Goal: Task Accomplishment & Management: Manage account settings

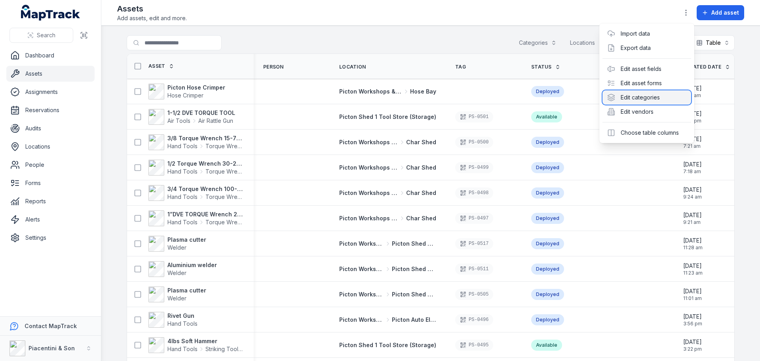
click at [672, 94] on div "Edit categories" at bounding box center [647, 97] width 89 height 14
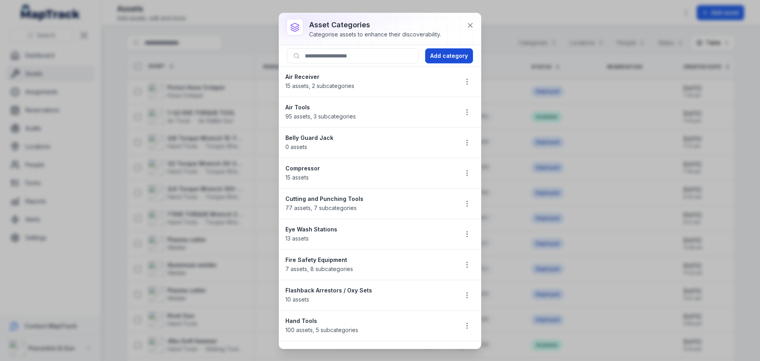
click at [438, 55] on button "Add category" at bounding box center [449, 55] width 48 height 15
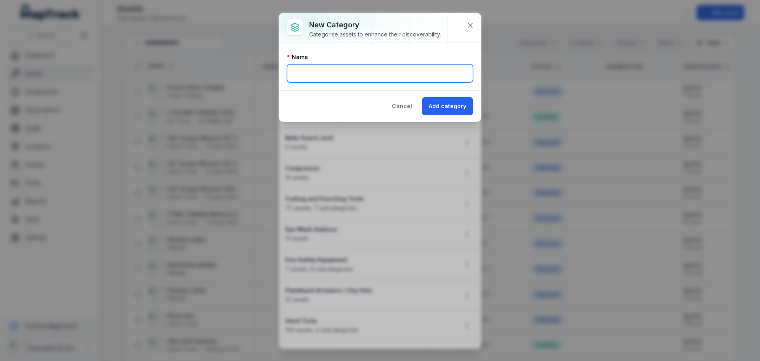
click at [411, 75] on input "text" at bounding box center [380, 73] width 186 height 18
type input "*******"
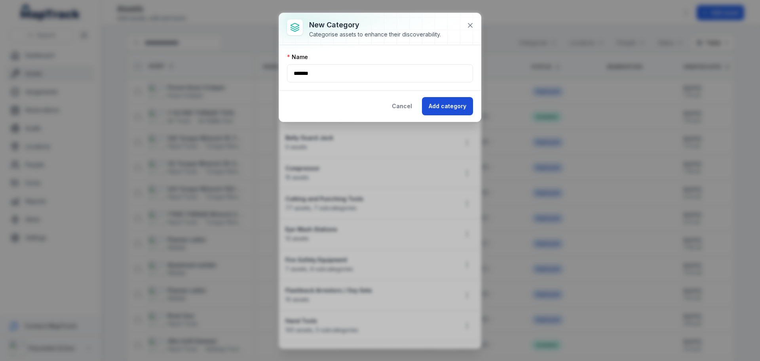
click at [456, 109] on button "Add category" at bounding box center [447, 106] width 51 height 18
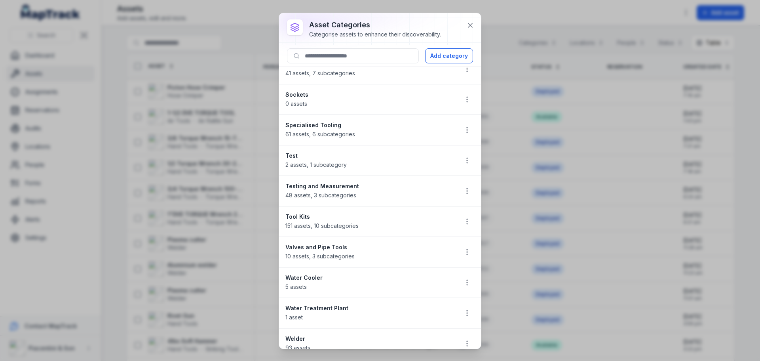
scroll to position [663, 0]
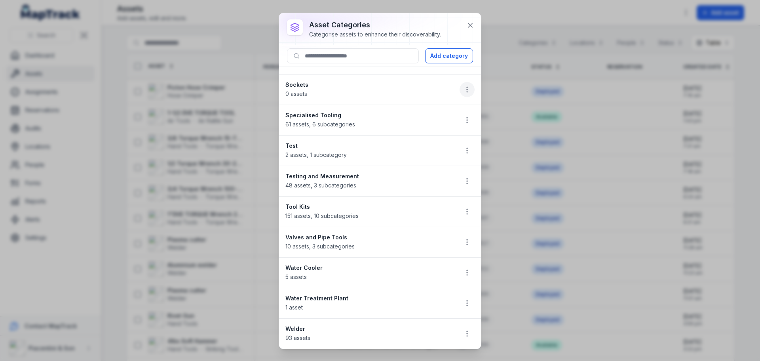
click at [469, 88] on li "Sockets 0 assets" at bounding box center [380, 89] width 202 height 31
click at [466, 86] on button "button" at bounding box center [467, 89] width 15 height 15
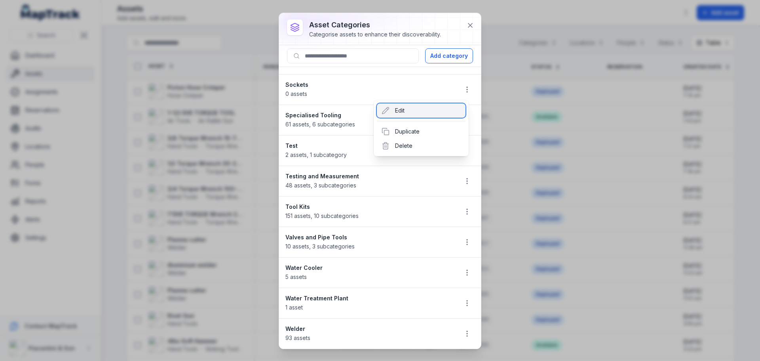
click at [418, 111] on div "Edit" at bounding box center [421, 110] width 89 height 14
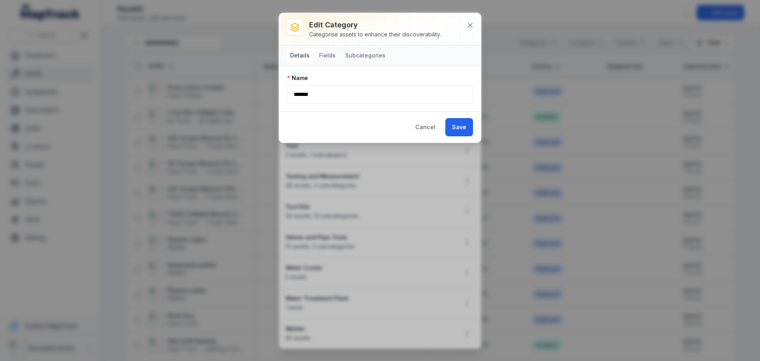
click at [339, 56] on nav "Details Fields Subcategories" at bounding box center [338, 55] width 102 height 14
click at [326, 55] on button "Fields" at bounding box center [327, 55] width 23 height 14
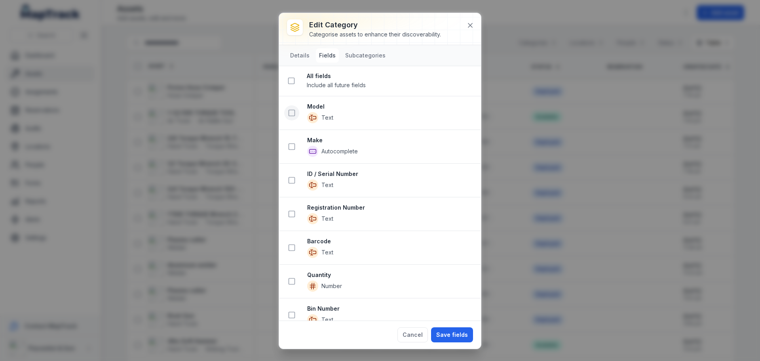
click at [287, 115] on button at bounding box center [291, 112] width 15 height 15
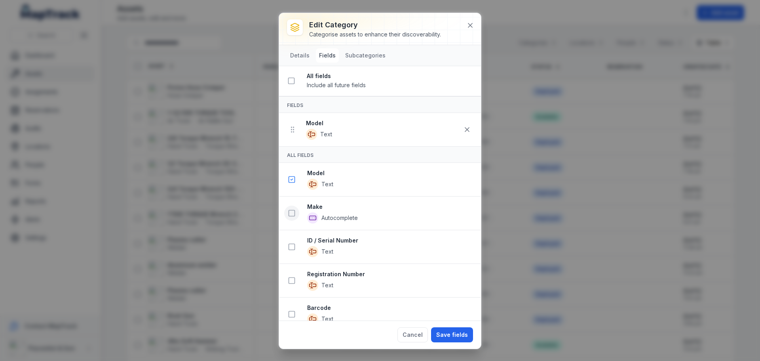
click at [289, 217] on button at bounding box center [291, 213] width 15 height 15
click at [291, 250] on rect at bounding box center [292, 247] width 6 height 6
click at [294, 180] on icon at bounding box center [292, 179] width 8 height 8
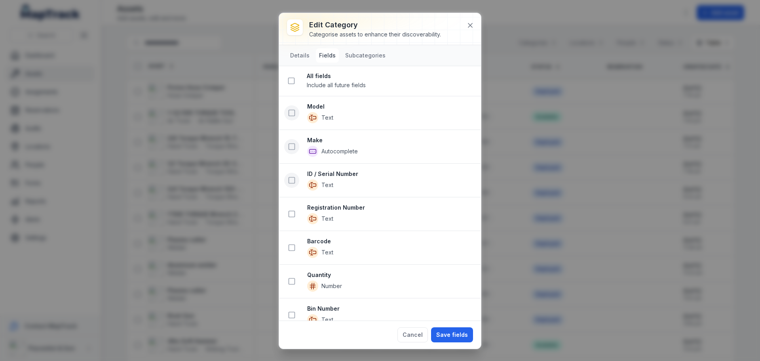
click at [291, 187] on button at bounding box center [291, 180] width 15 height 15
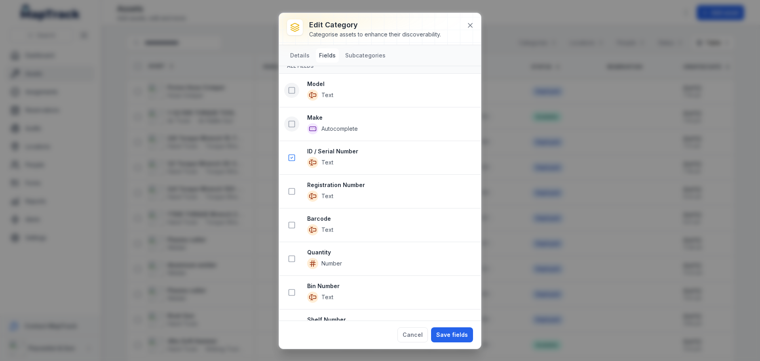
scroll to position [119, 0]
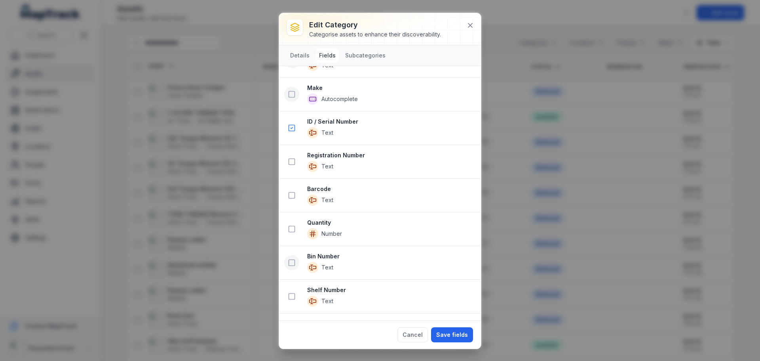
click at [291, 261] on icon at bounding box center [292, 263] width 8 height 8
click at [290, 296] on icon at bounding box center [292, 296] width 8 height 8
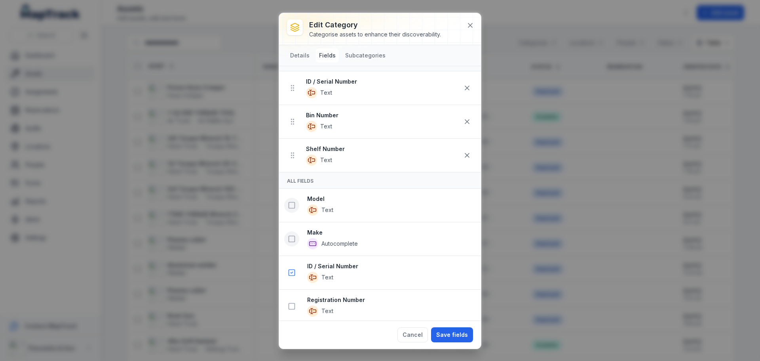
scroll to position [28, 0]
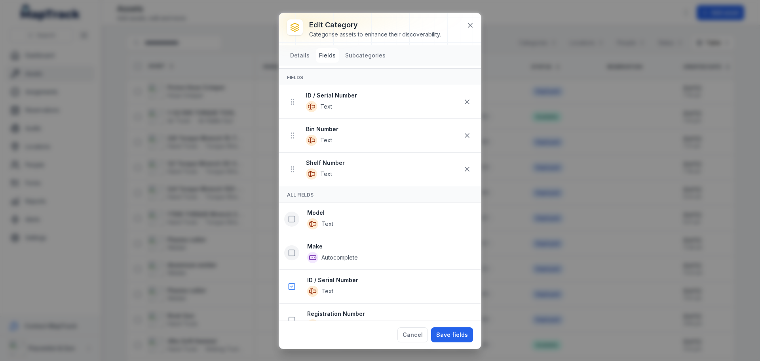
click at [292, 215] on button at bounding box center [291, 218] width 15 height 15
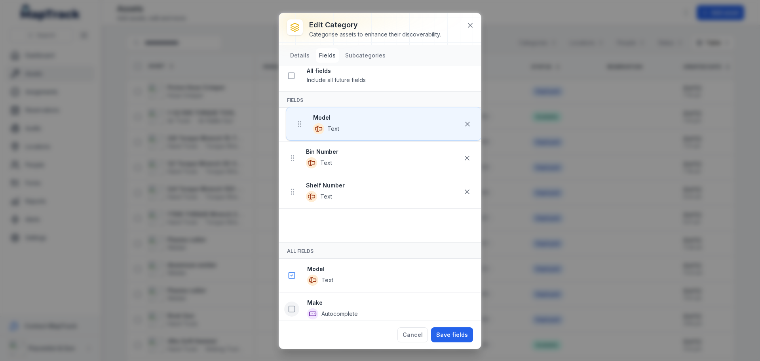
scroll to position [0, 0]
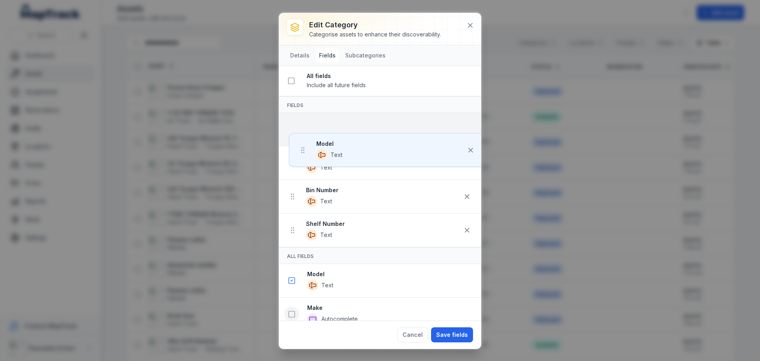
drag, startPoint x: 291, startPoint y: 204, endPoint x: 302, endPoint y: 120, distance: 85.1
click at [302, 120] on ul "ID / Serial Number Text Bin Number Text Shelf Number Text Model Text" at bounding box center [380, 180] width 202 height 134
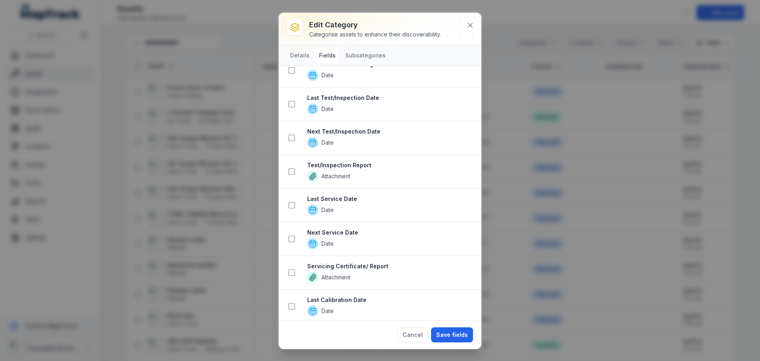
scroll to position [634, 0]
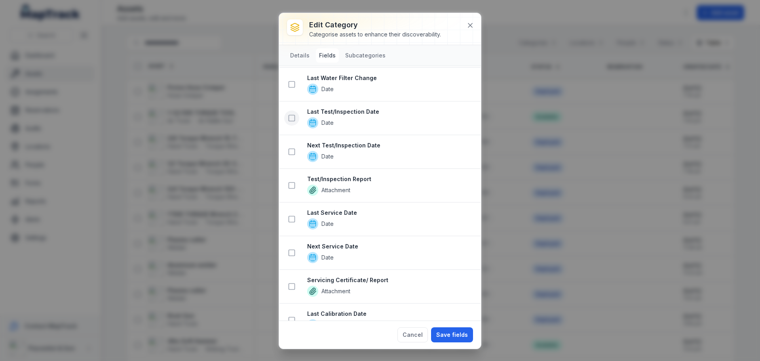
click at [295, 116] on rect at bounding box center [292, 118] width 6 height 6
click at [290, 154] on icon at bounding box center [292, 152] width 8 height 8
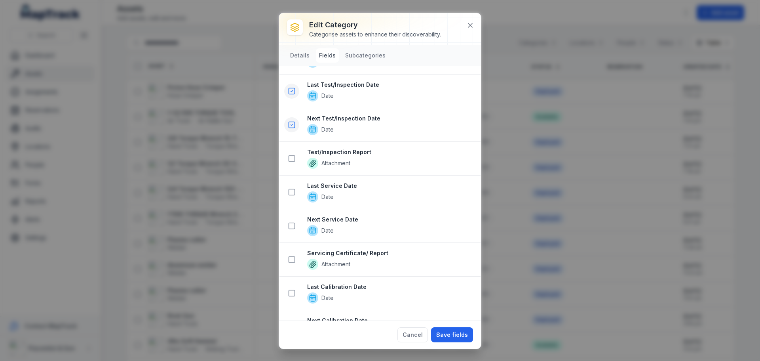
scroll to position [741, 0]
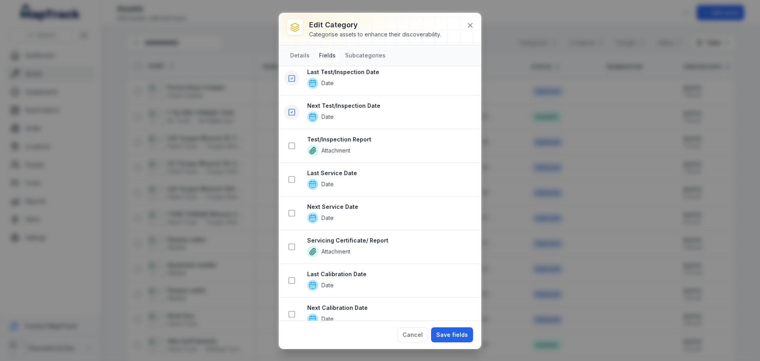
click at [292, 81] on icon at bounding box center [292, 78] width 8 height 8
click at [295, 114] on rect at bounding box center [292, 112] width 6 height 6
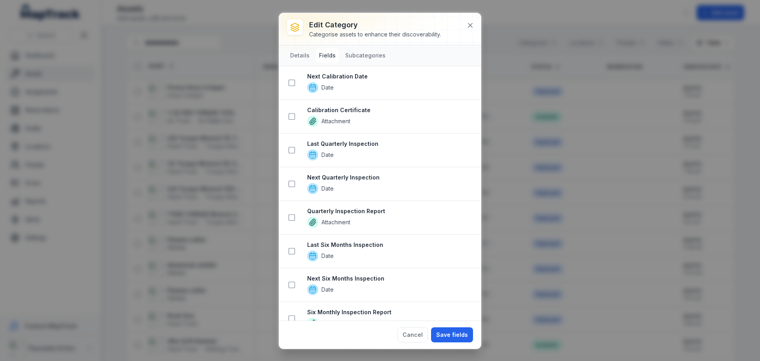
scroll to position [911, 0]
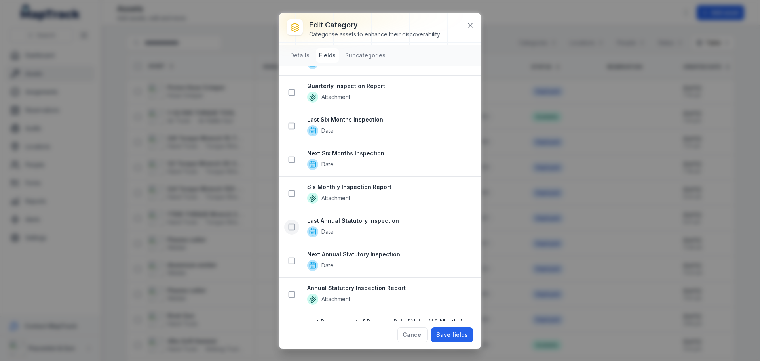
click at [290, 225] on icon at bounding box center [292, 227] width 8 height 8
click at [291, 262] on icon at bounding box center [292, 261] width 8 height 8
click at [292, 291] on rect at bounding box center [292, 294] width 6 height 6
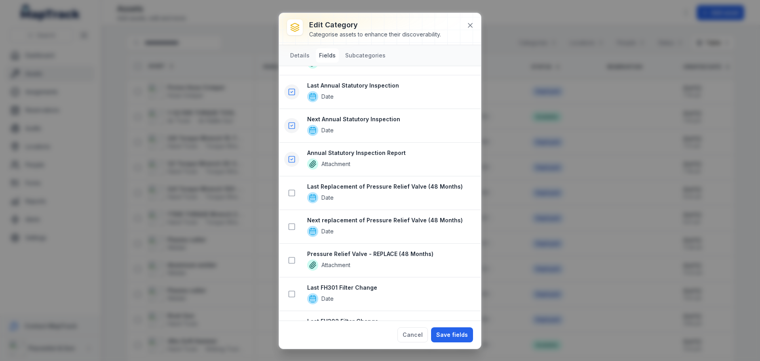
scroll to position [1289, 0]
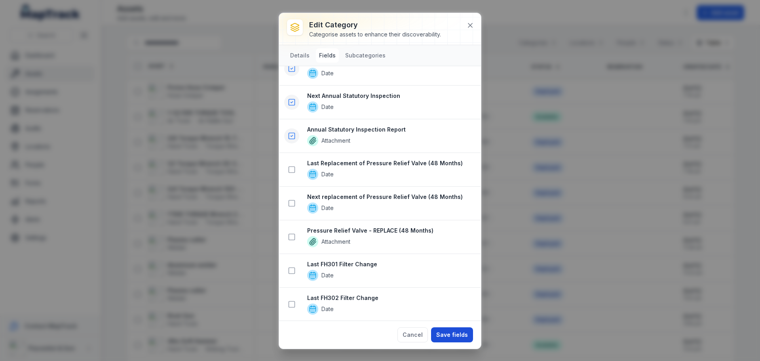
click at [463, 335] on button "Save fields" at bounding box center [452, 334] width 42 height 15
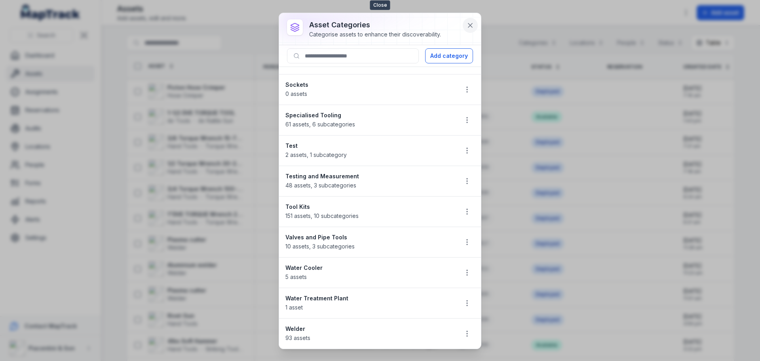
click at [468, 31] on button at bounding box center [470, 25] width 15 height 15
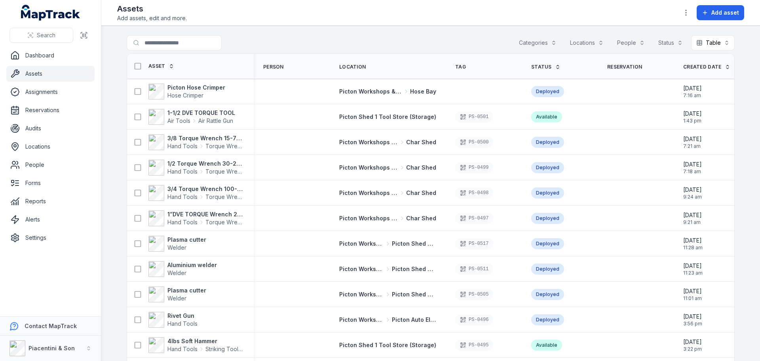
click at [677, 13] on div "Assets Add assets, edit and more. Add asset" at bounding box center [430, 12] width 627 height 19
click at [682, 11] on button "button" at bounding box center [686, 12] width 15 height 15
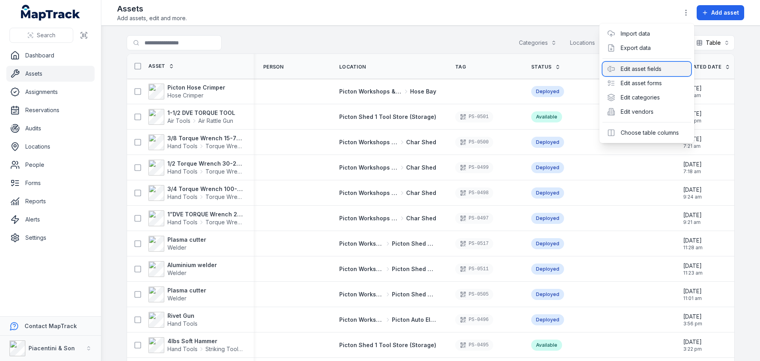
click at [655, 67] on div "Edit asset fields" at bounding box center [647, 69] width 89 height 14
